Goal: Task Accomplishment & Management: Use online tool/utility

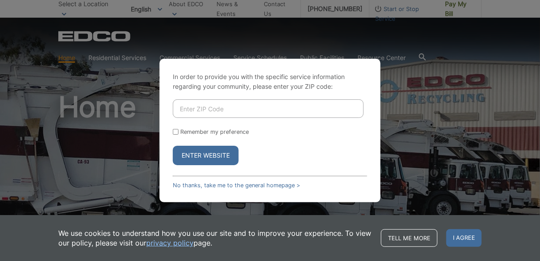
click at [213, 156] on button "Enter Website" at bounding box center [206, 155] width 66 height 19
click at [221, 160] on button "Enter Website" at bounding box center [206, 155] width 66 height 19
click at [228, 188] on link "No thanks, take me to the general homepage >" at bounding box center [236, 185] width 127 height 7
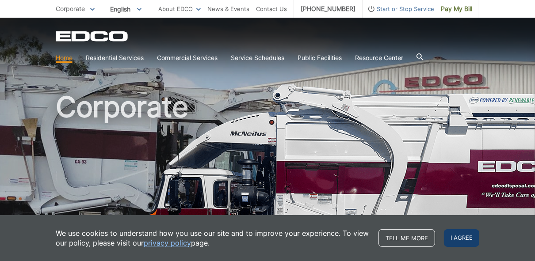
click at [458, 238] on span "I agree" at bounding box center [461, 238] width 35 height 18
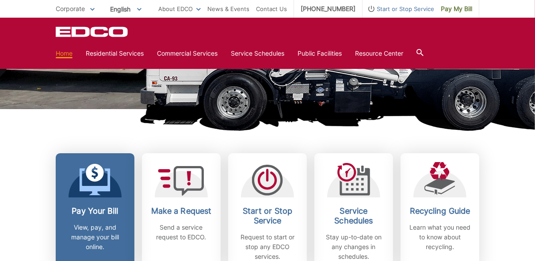
scroll to position [212, 0]
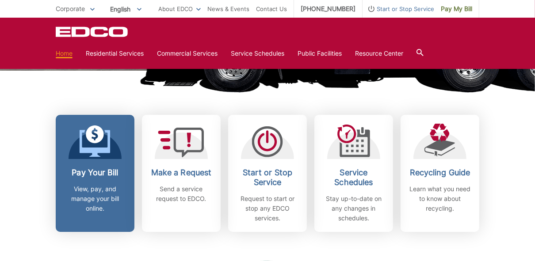
click at [90, 161] on link "Pay Your Bill View, pay, and manage your bill online." at bounding box center [95, 173] width 79 height 117
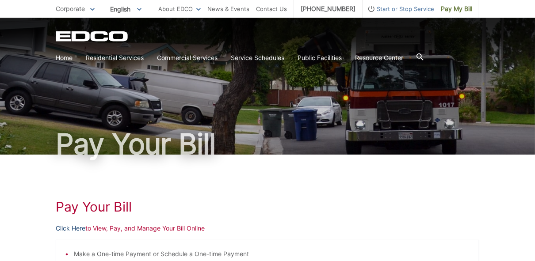
click at [72, 230] on link "Click Here" at bounding box center [71, 229] width 30 height 10
